Goal: Transaction & Acquisition: Purchase product/service

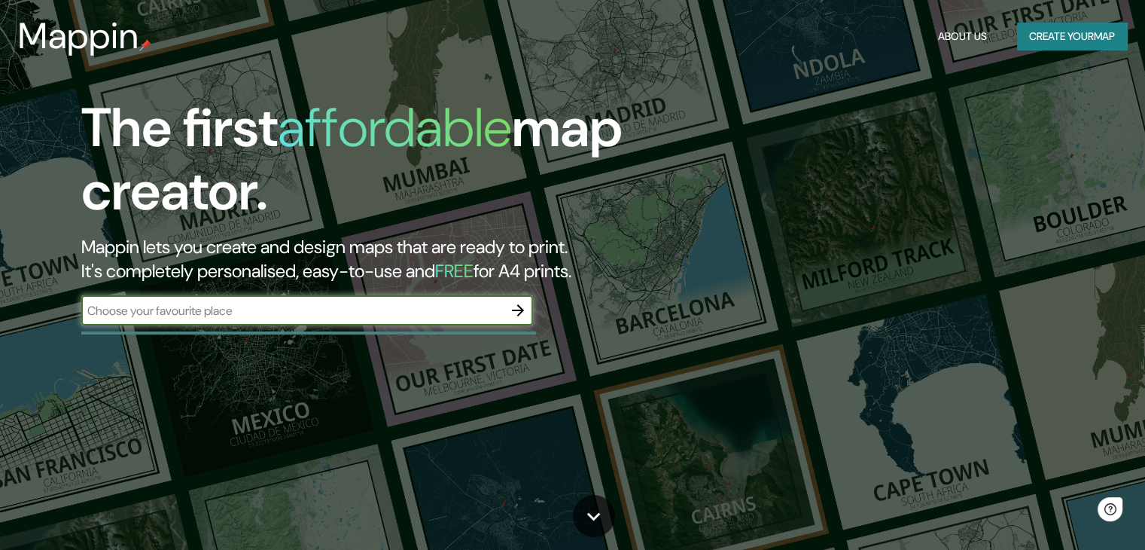
click at [299, 314] on input "text" at bounding box center [292, 310] width 422 height 17
click at [273, 318] on input "text" at bounding box center [292, 310] width 422 height 17
type input "[PERSON_NAME]"
click at [514, 307] on icon "button" at bounding box center [518, 310] width 18 height 18
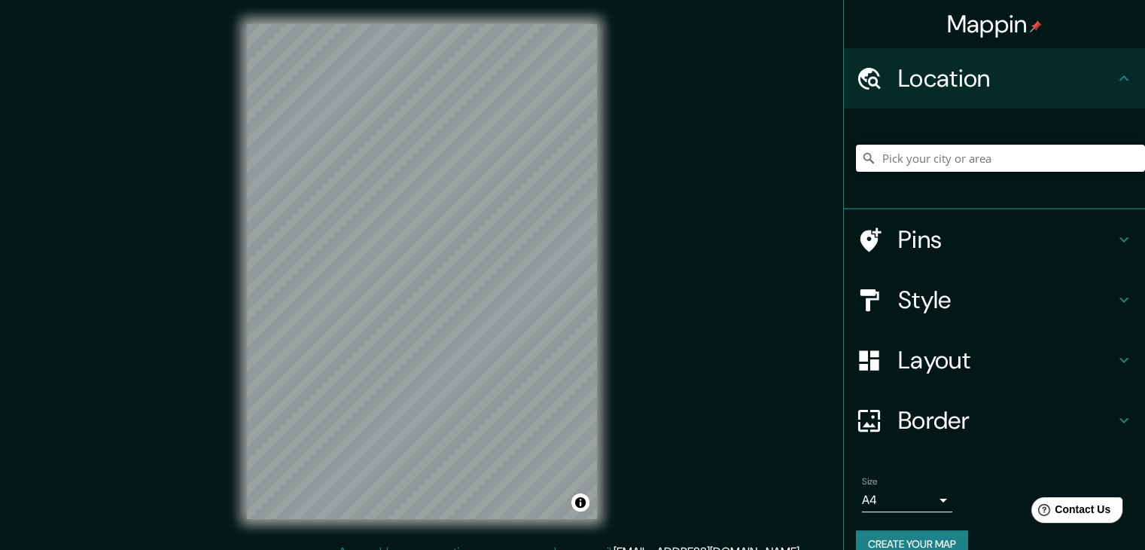
click at [933, 160] on input "Pick your city or area" at bounding box center [1000, 158] width 289 height 27
type input "Carrer [GEOGRAPHIC_DATA][PERSON_NAME], [GEOGRAPHIC_DATA], [GEOGRAPHIC_DATA]"
click at [1127, 157] on icon "Clear" at bounding box center [1133, 158] width 12 height 12
click at [917, 178] on div at bounding box center [1000, 157] width 289 height 75
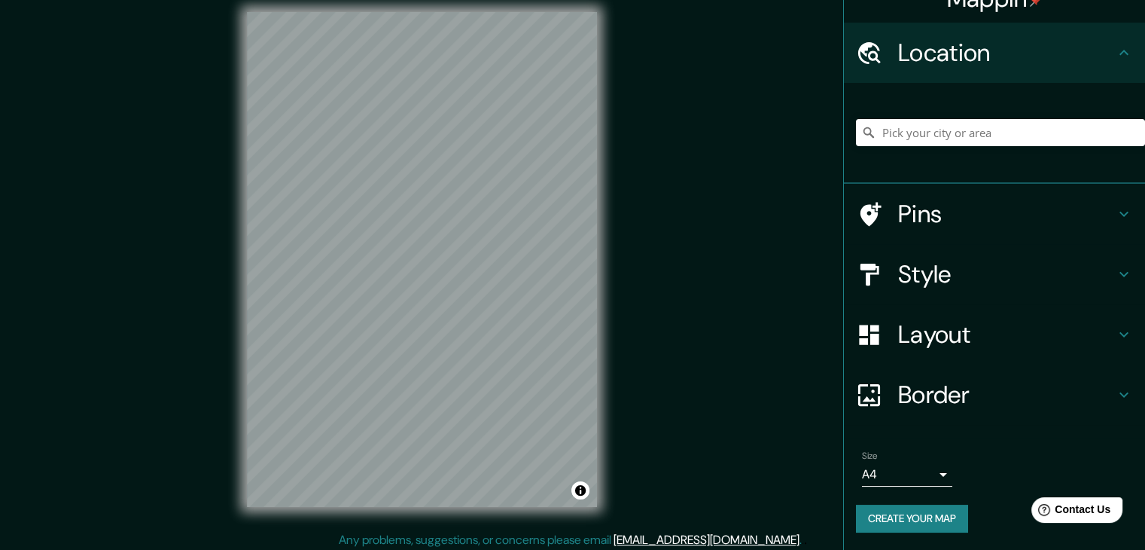
scroll to position [17, 0]
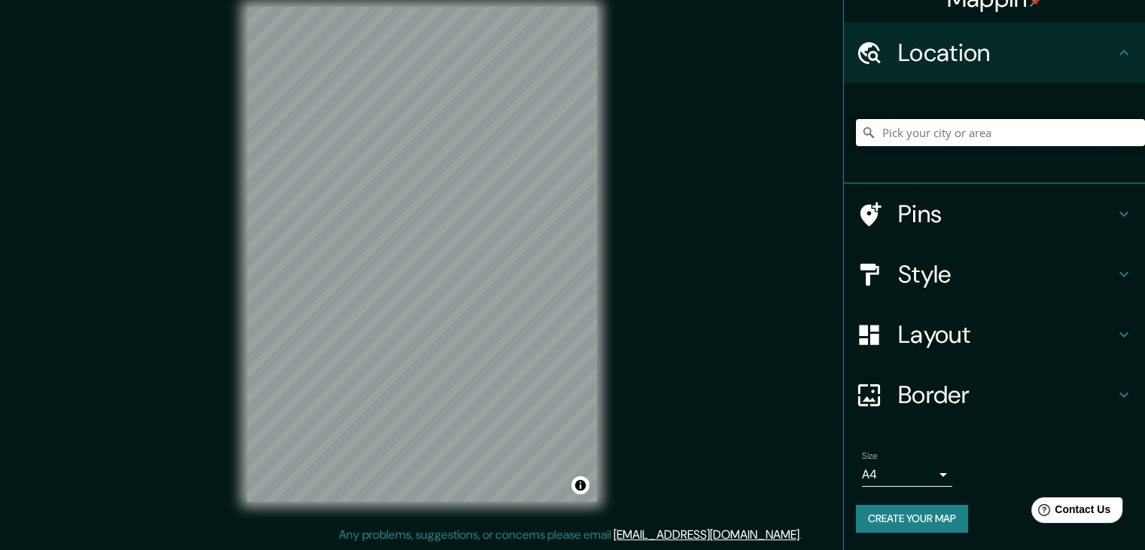
click at [970, 121] on input "Pick your city or area" at bounding box center [1000, 132] width 289 height 27
type input "[DATE][STREET_ADDRESS][PERSON_NAME]"
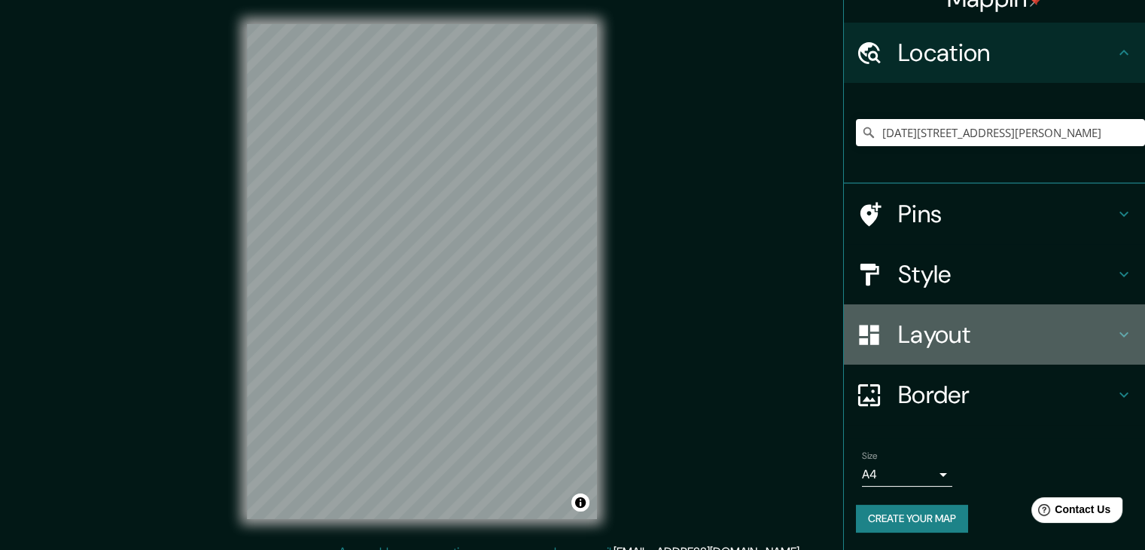
click at [1115, 334] on icon at bounding box center [1124, 334] width 18 height 18
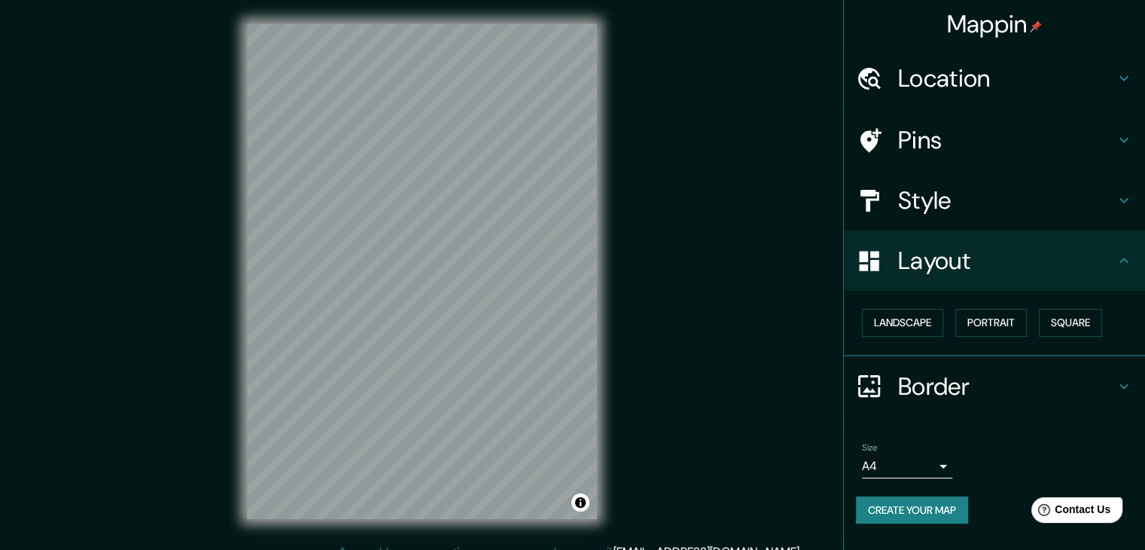
click at [1126, 266] on icon at bounding box center [1124, 260] width 18 height 18
click at [1117, 79] on icon at bounding box center [1124, 78] width 18 height 18
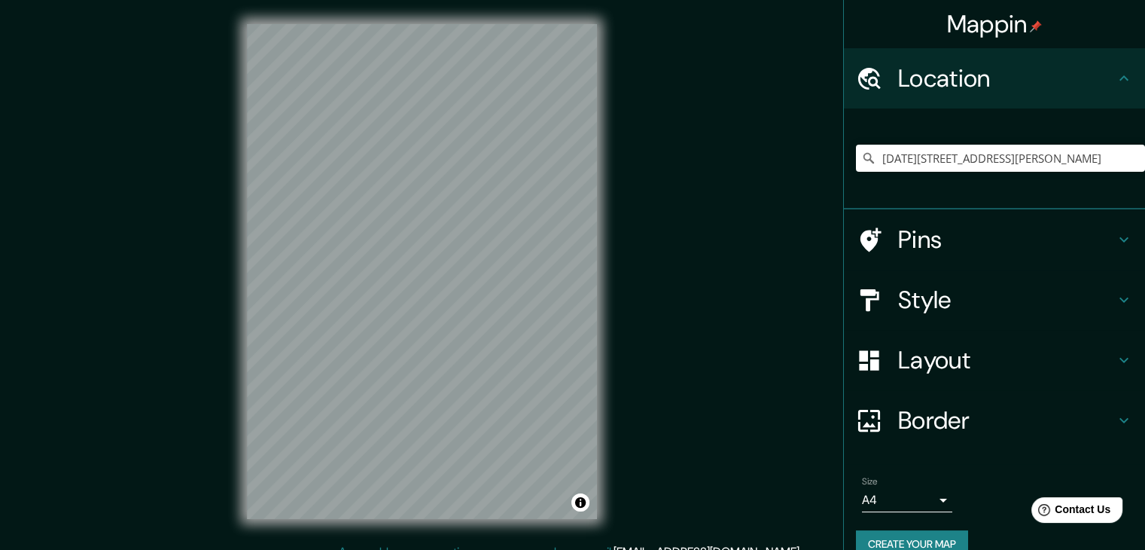
click at [1117, 79] on icon at bounding box center [1124, 78] width 18 height 18
click at [1115, 241] on icon at bounding box center [1124, 239] width 18 height 18
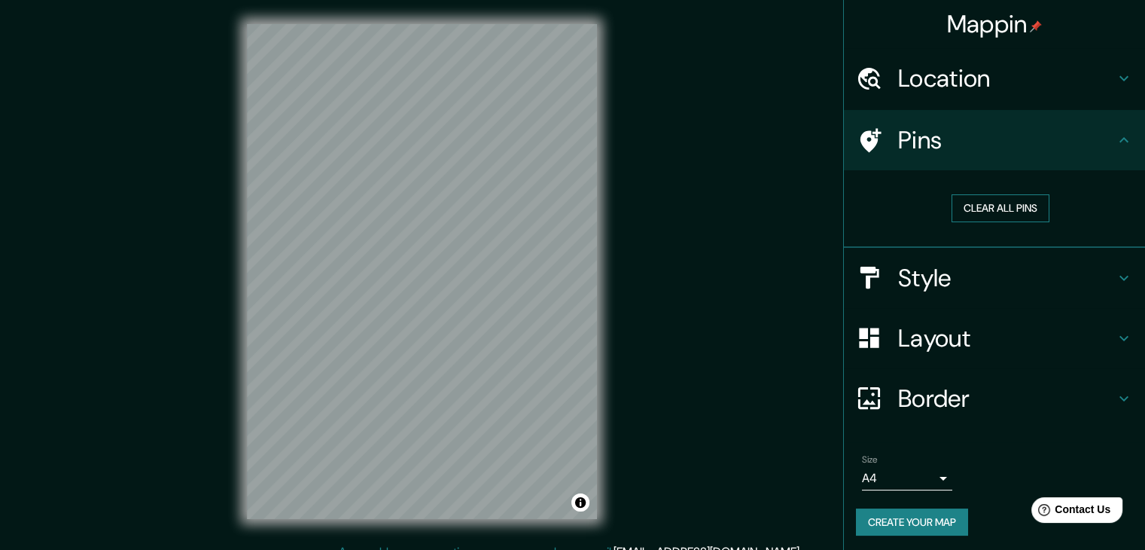
click at [975, 206] on button "Clear all pins" at bounding box center [1001, 208] width 98 height 28
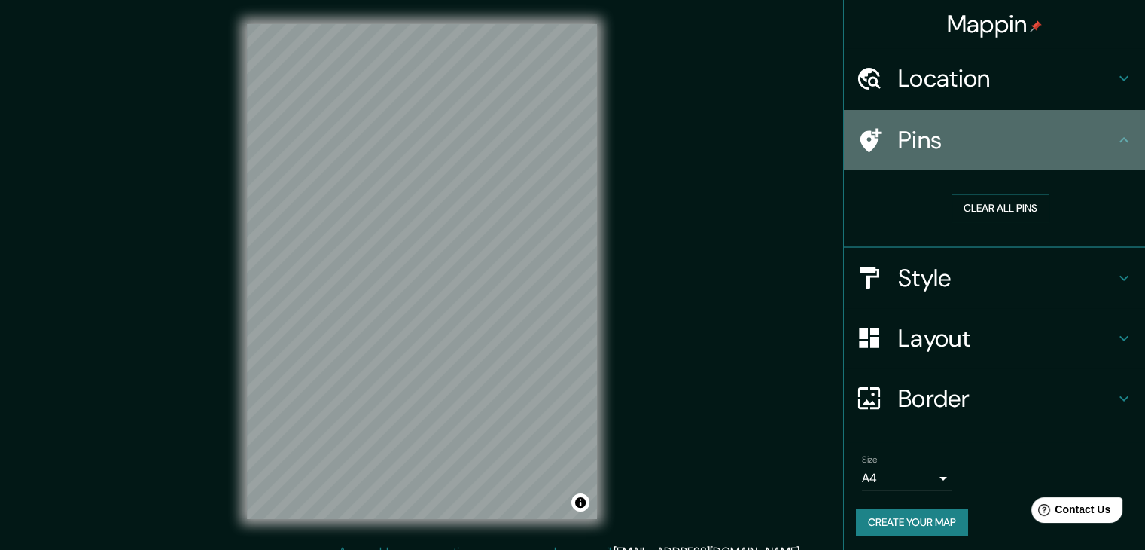
click at [877, 136] on div at bounding box center [877, 140] width 42 height 26
click at [861, 139] on icon at bounding box center [871, 140] width 21 height 24
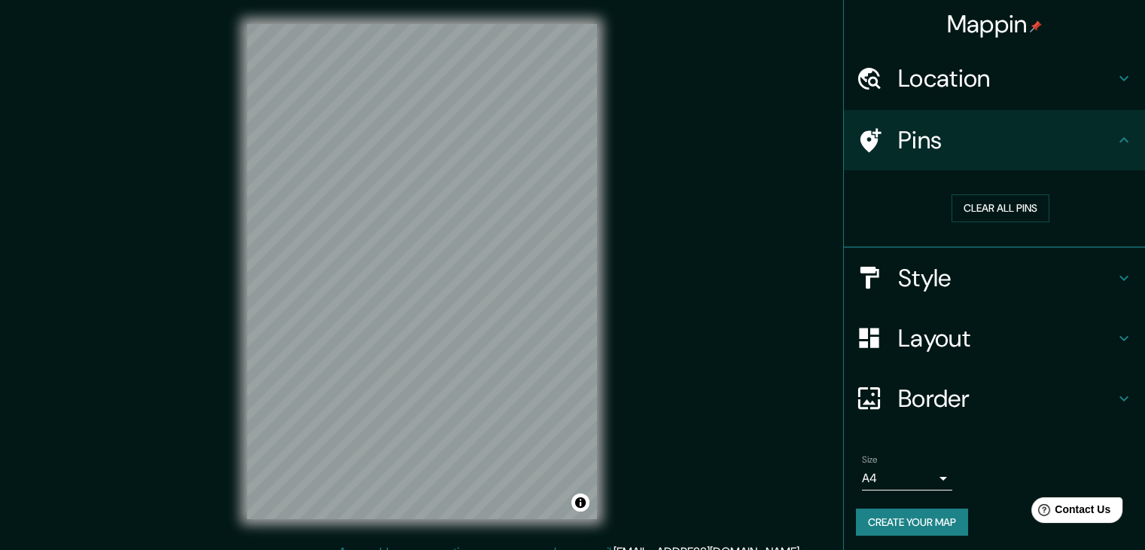
click at [904, 326] on h4 "Layout" at bounding box center [1006, 338] width 217 height 30
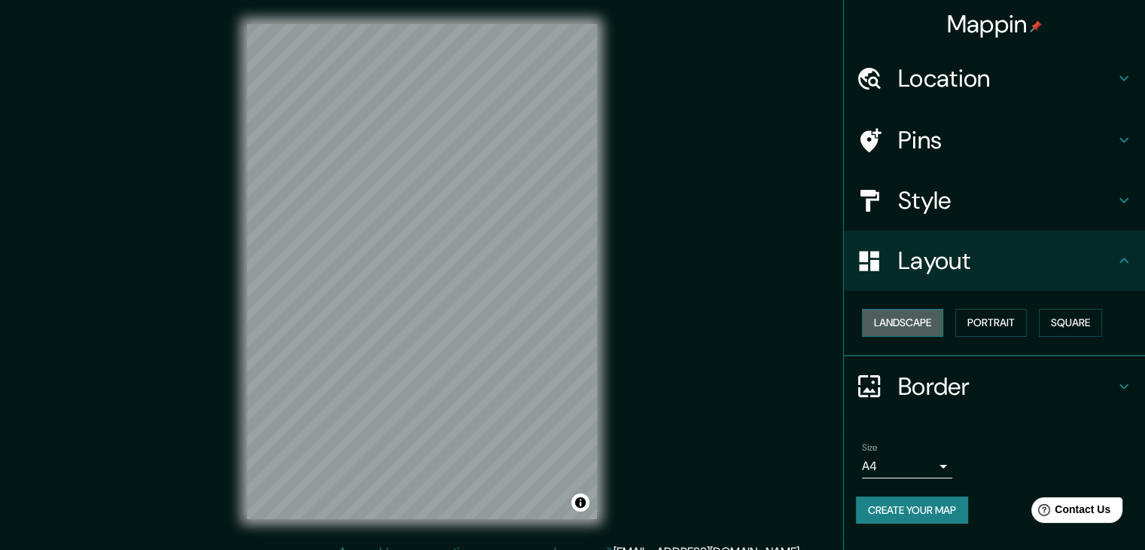
click at [910, 324] on button "Landscape" at bounding box center [902, 323] width 81 height 28
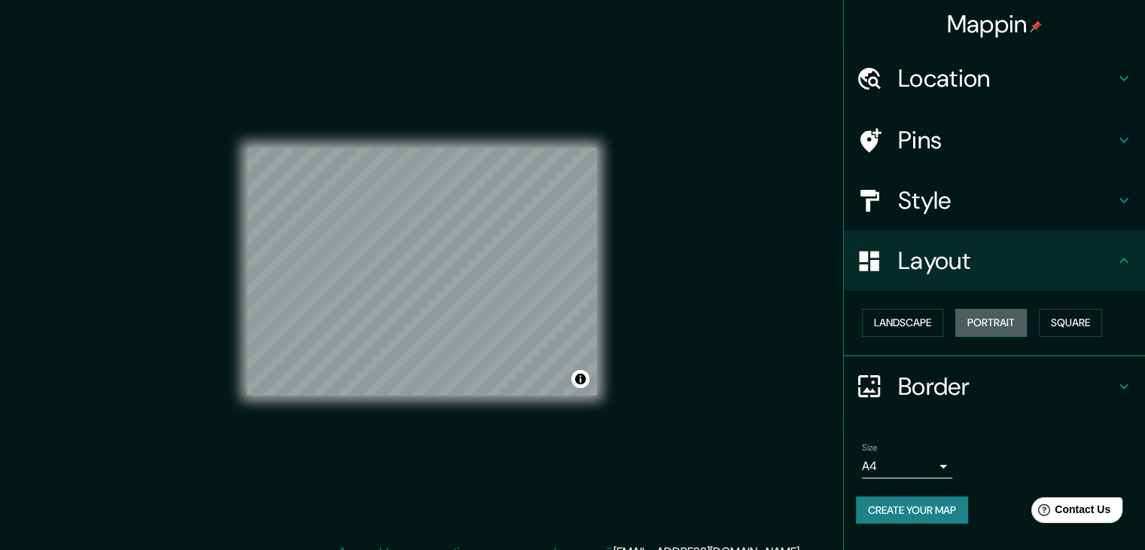
click at [976, 318] on button "Portrait" at bounding box center [991, 323] width 72 height 28
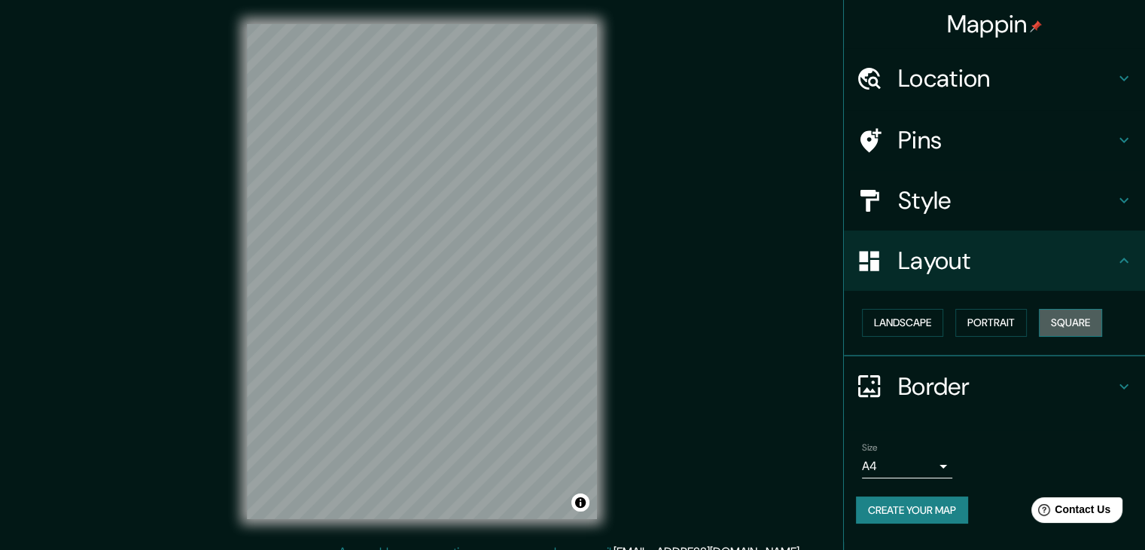
click at [1078, 325] on button "Square" at bounding box center [1070, 323] width 63 height 28
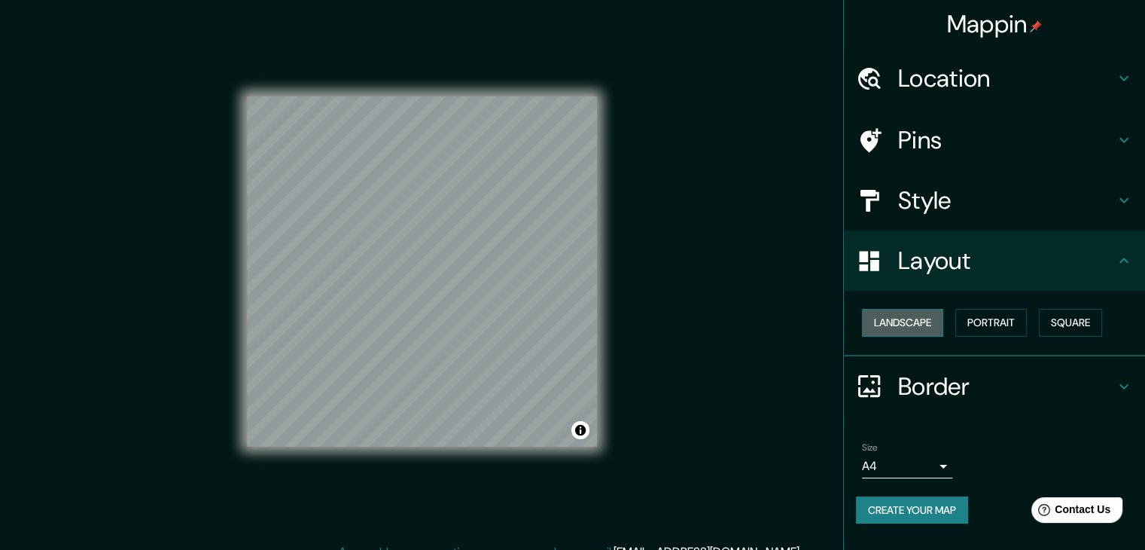
click at [943, 326] on button "Landscape" at bounding box center [902, 323] width 81 height 28
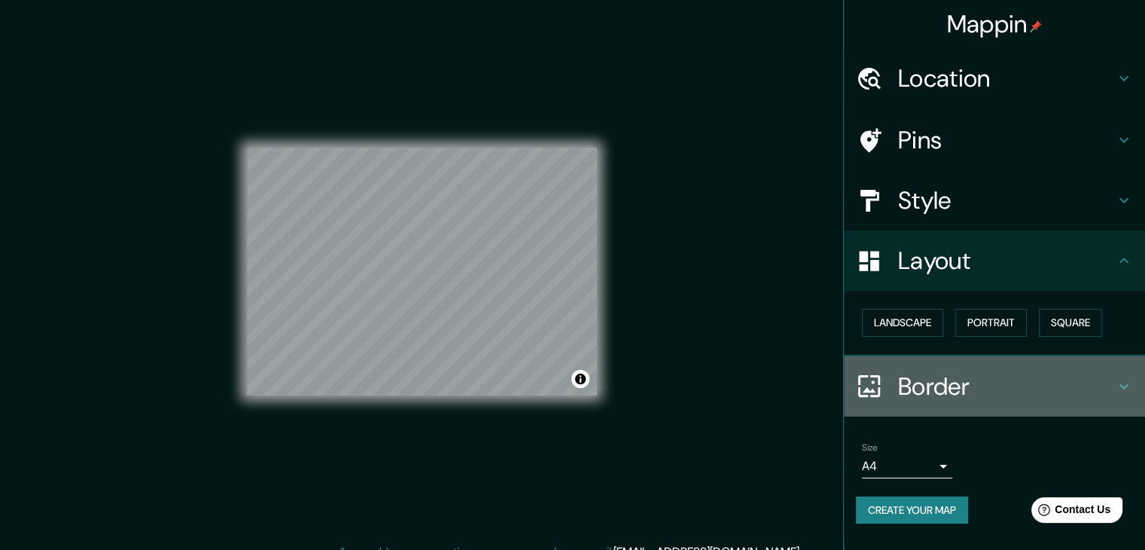
click at [961, 371] on h4 "Border" at bounding box center [1006, 386] width 217 height 30
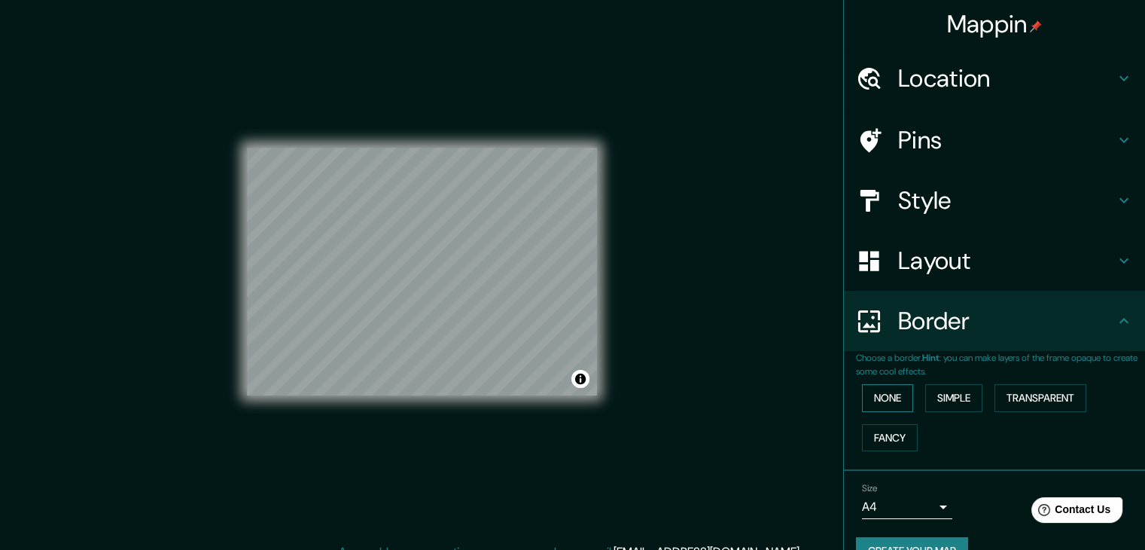
click at [878, 395] on button "None" at bounding box center [887, 398] width 51 height 28
click at [894, 389] on button "None" at bounding box center [887, 398] width 51 height 28
click at [969, 335] on h4 "Border" at bounding box center [1006, 321] width 217 height 30
click at [937, 254] on h4 "Layout" at bounding box center [1006, 260] width 217 height 30
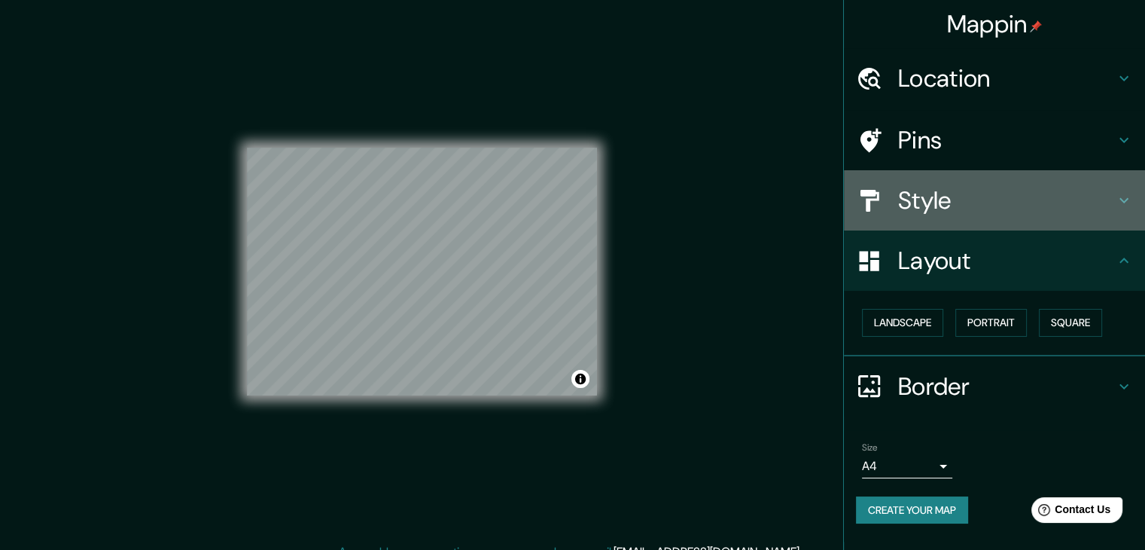
click at [906, 214] on h4 "Style" at bounding box center [1006, 200] width 217 height 30
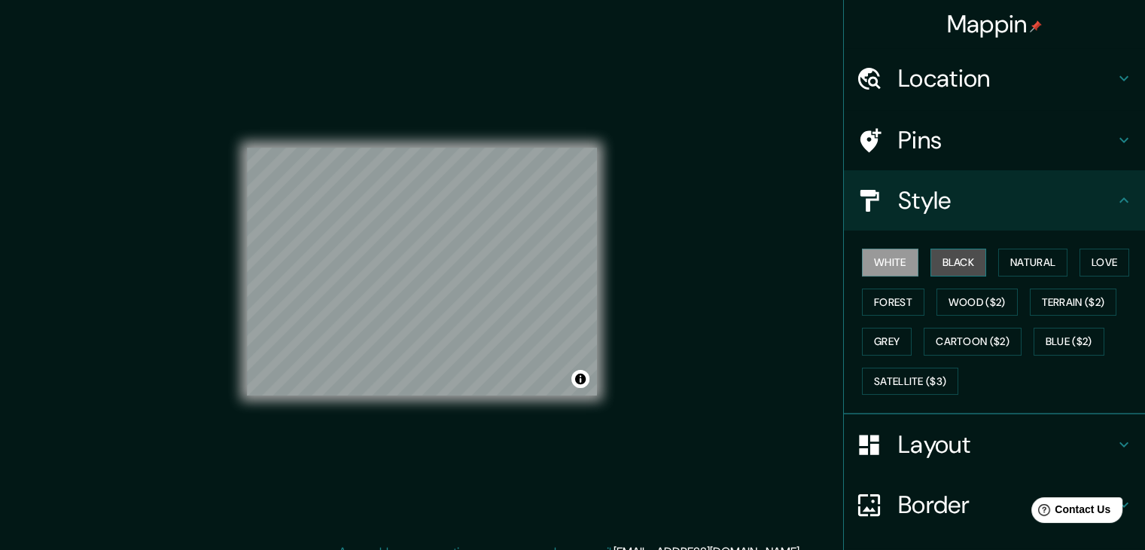
click at [940, 250] on button "Black" at bounding box center [959, 262] width 56 height 28
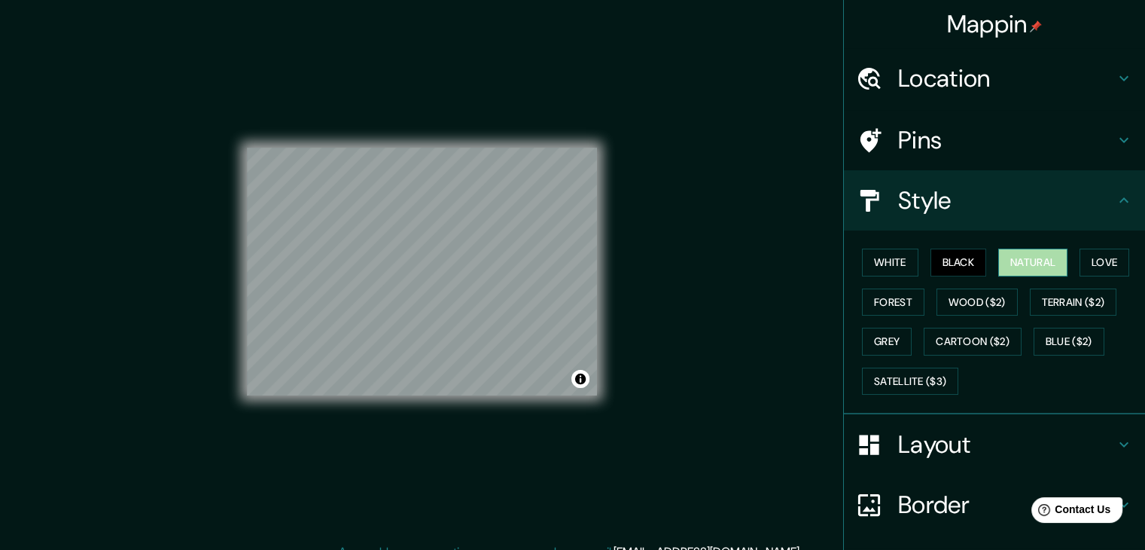
click at [1010, 259] on button "Natural" at bounding box center [1032, 262] width 69 height 28
click at [1097, 263] on button "Love" at bounding box center [1105, 262] width 50 height 28
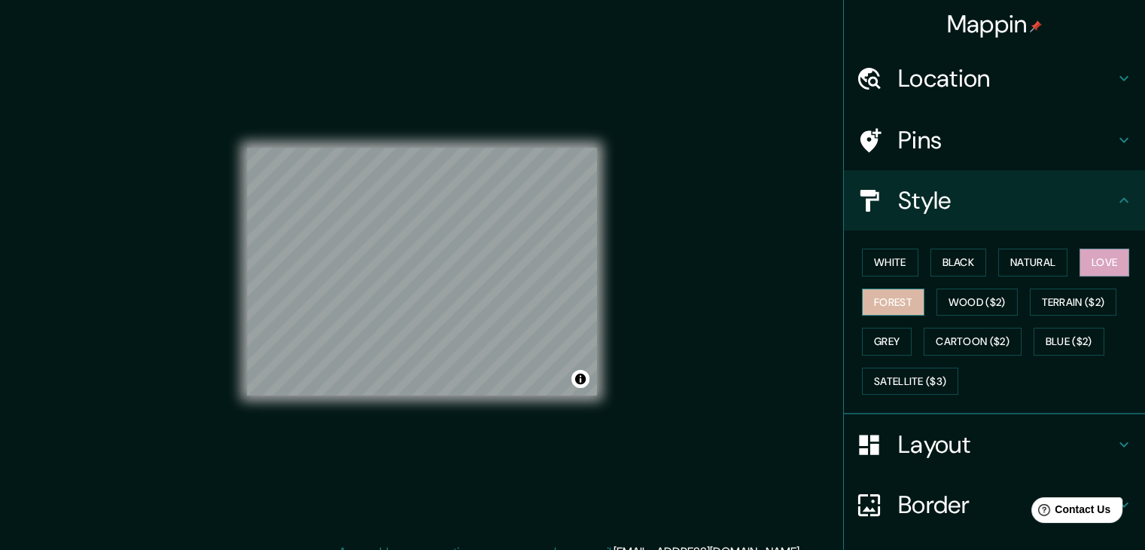
drag, startPoint x: 899, startPoint y: 297, endPoint x: 909, endPoint y: 293, distance: 10.8
click at [909, 293] on button "Forest" at bounding box center [893, 302] width 62 height 28
click at [882, 338] on button "Grey" at bounding box center [887, 342] width 50 height 28
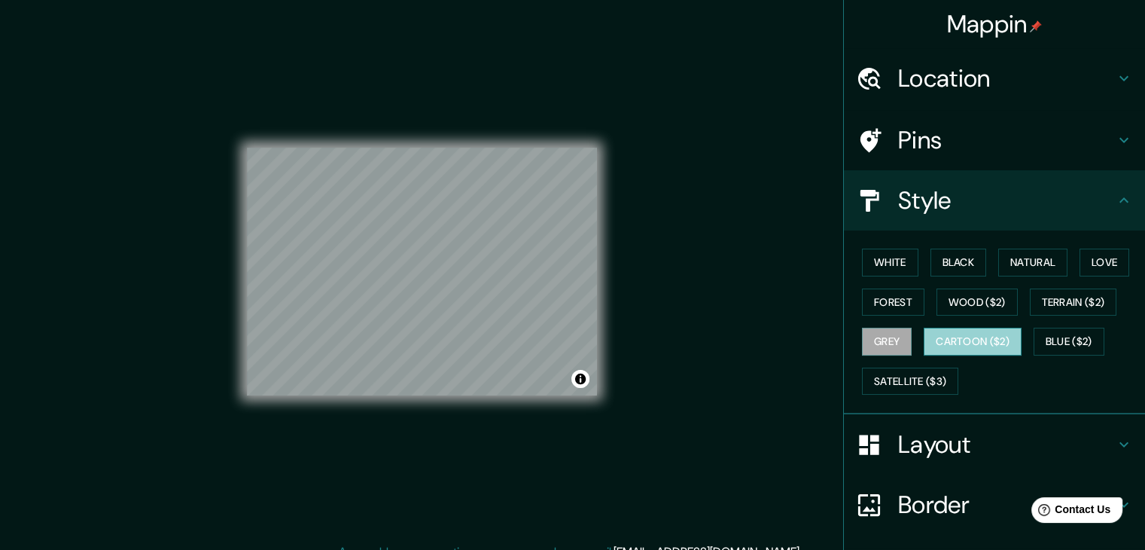
click at [934, 341] on button "Cartoon ($2)" at bounding box center [973, 342] width 98 height 28
click at [878, 264] on button "White" at bounding box center [890, 262] width 56 height 28
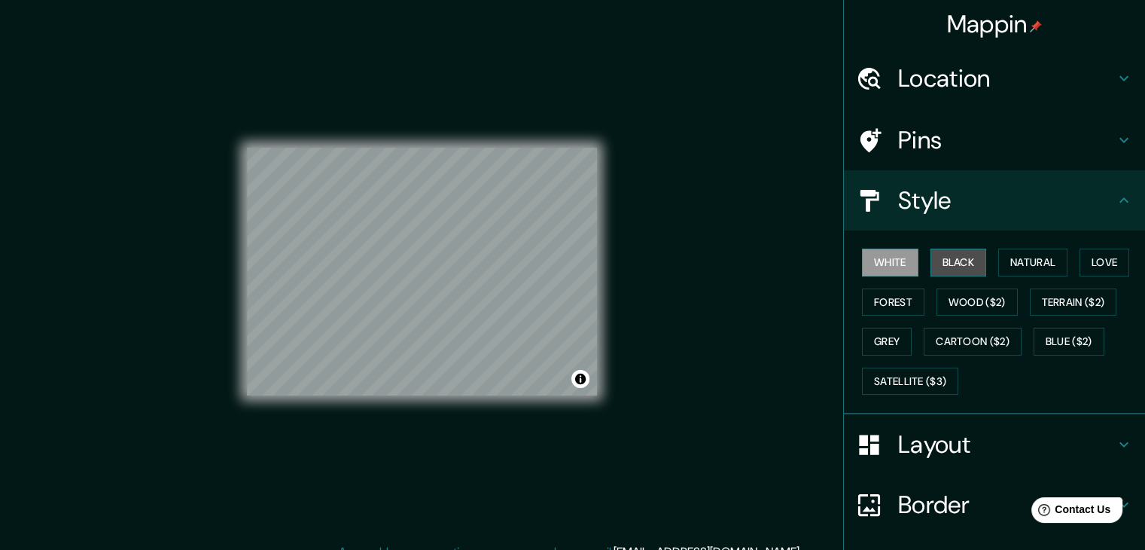
click at [964, 271] on button "Black" at bounding box center [959, 262] width 56 height 28
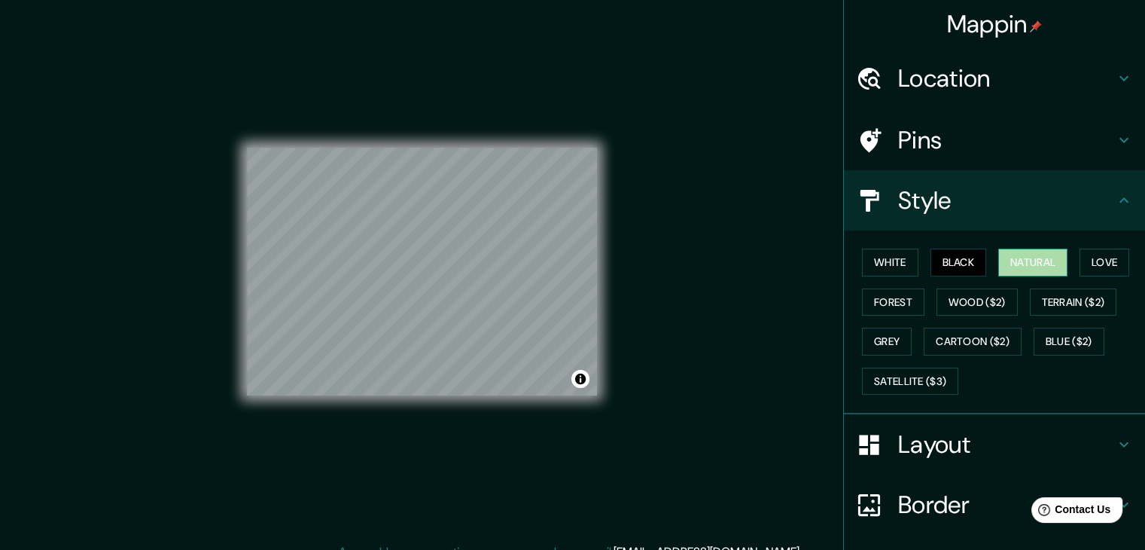
click at [1008, 263] on button "Natural" at bounding box center [1032, 262] width 69 height 28
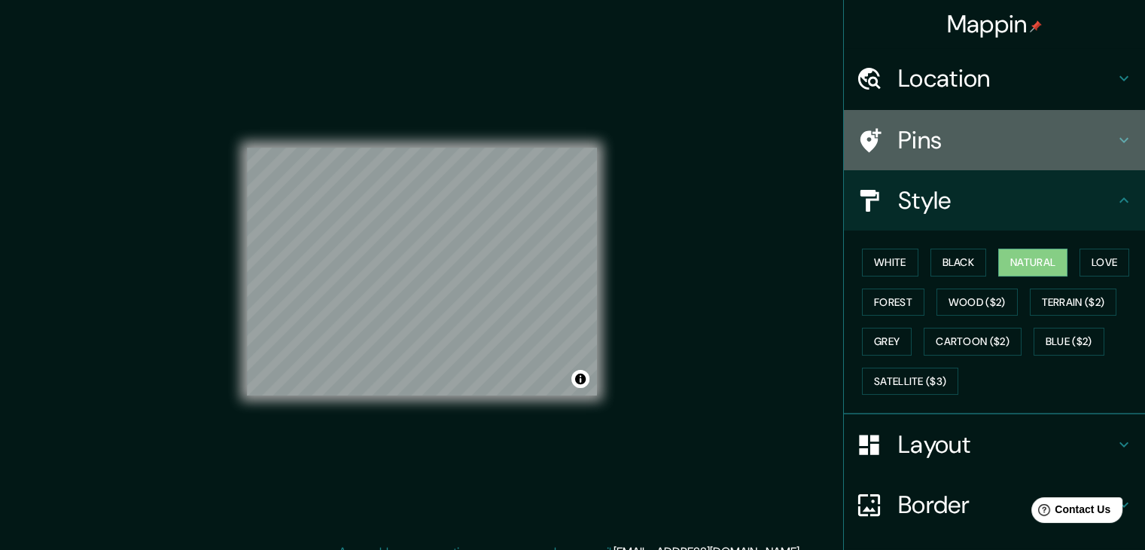
click at [1014, 127] on h4 "Pins" at bounding box center [1006, 140] width 217 height 30
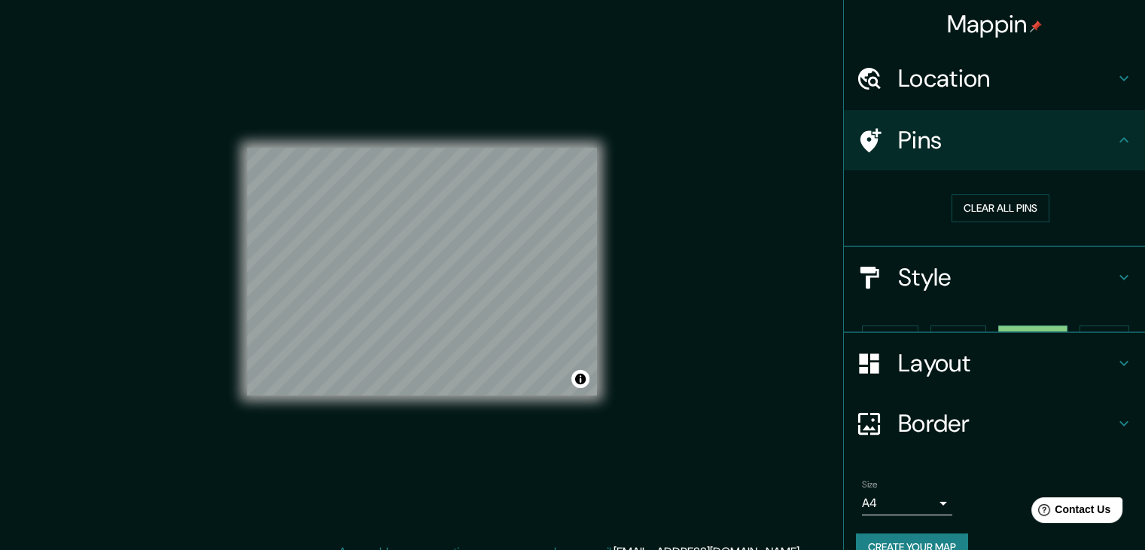
click at [1015, 85] on h4 "Location" at bounding box center [1006, 78] width 217 height 30
